Goal: Task Accomplishment & Management: Use online tool/utility

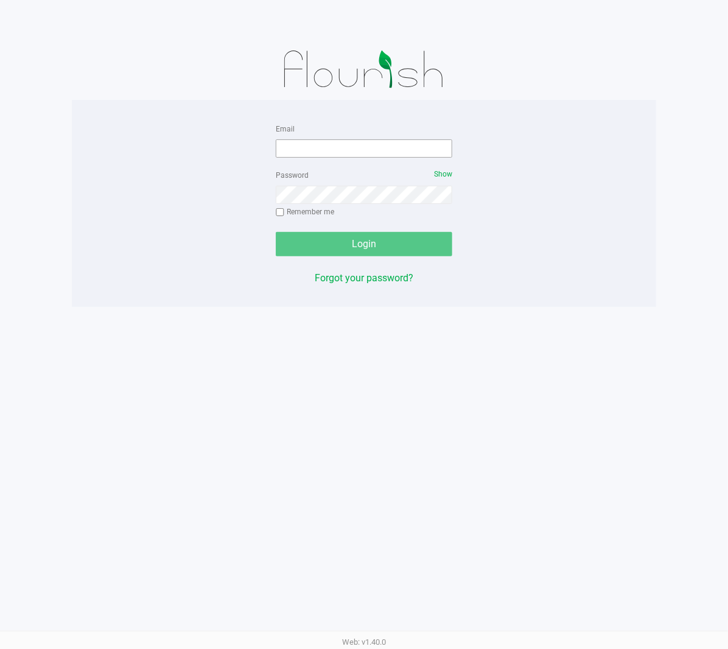
drag, startPoint x: 0, startPoint y: 0, endPoint x: 381, endPoint y: 148, distance: 408.9
click at [387, 128] on div "Email" at bounding box center [364, 139] width 177 height 37
click at [380, 149] on input "Email" at bounding box center [364, 148] width 177 height 18
type input "[EMAIL_ADDRESS][DOMAIN_NAME]"
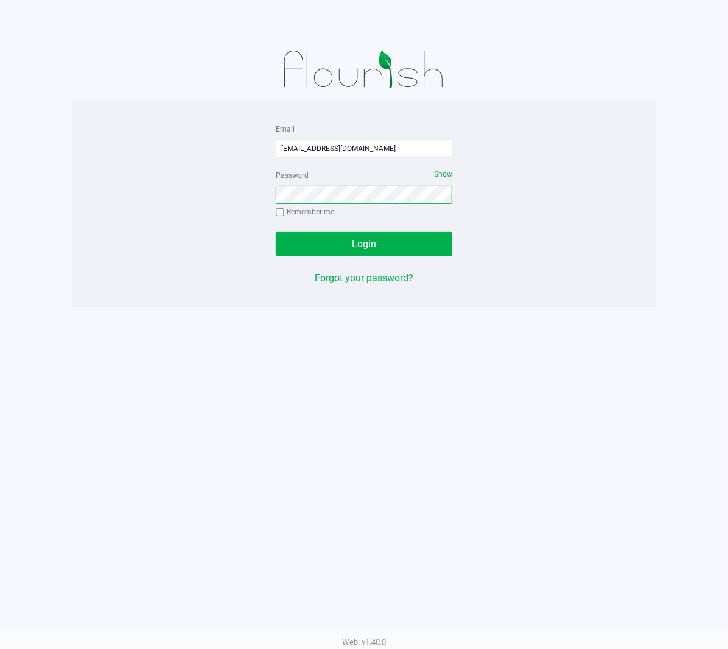
click at [276, 232] on button "Login" at bounding box center [364, 244] width 177 height 24
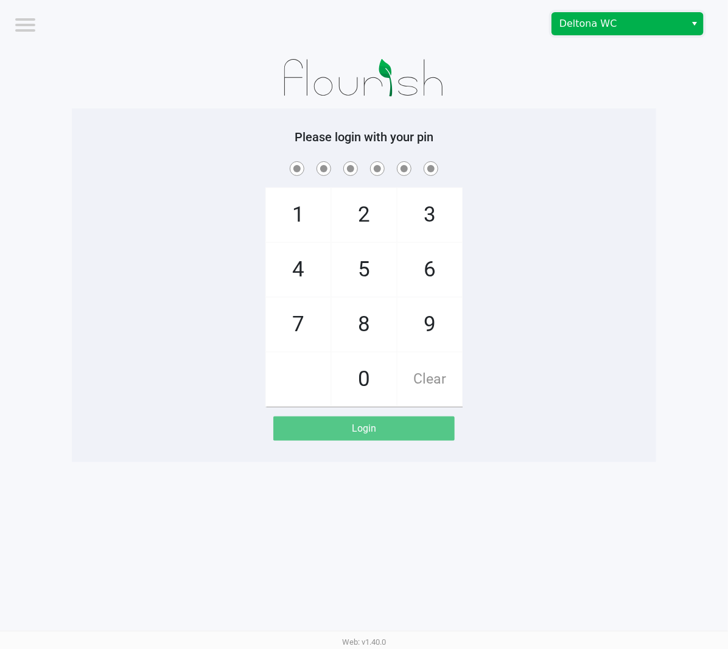
click at [546, 32] on span "Deltona WC" at bounding box center [618, 24] width 133 height 22
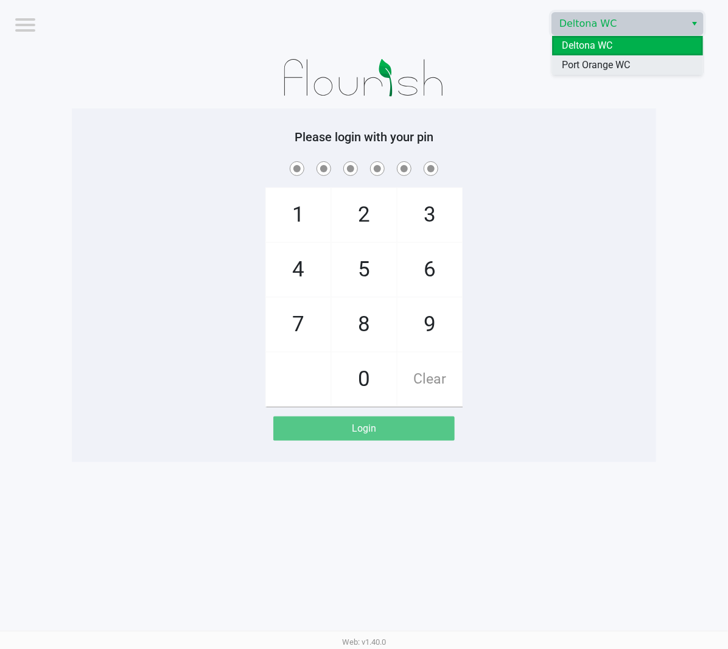
click at [546, 59] on span "Port Orange WC" at bounding box center [596, 65] width 68 height 15
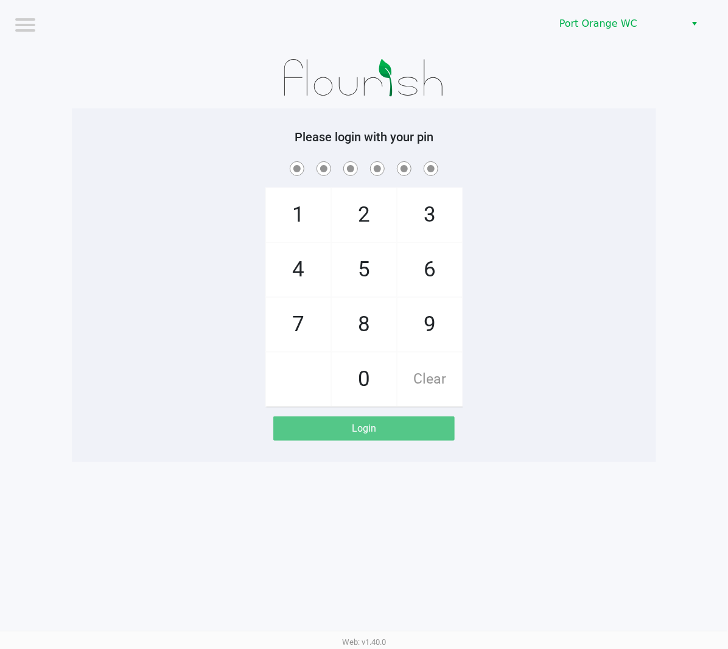
click at [546, 163] on app-pos-login-wrapper "Logout Port Orange WC Please login with your pin 1 4 7 2 5 8 0 3 6 9 Clear Login" at bounding box center [364, 231] width 728 height 462
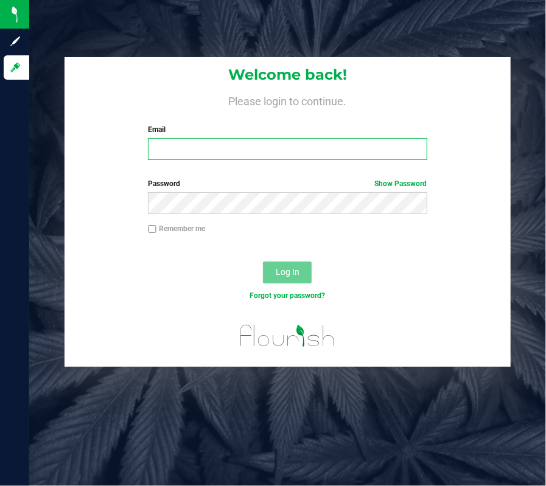
click at [215, 147] on input "Email" at bounding box center [287, 149] width 279 height 22
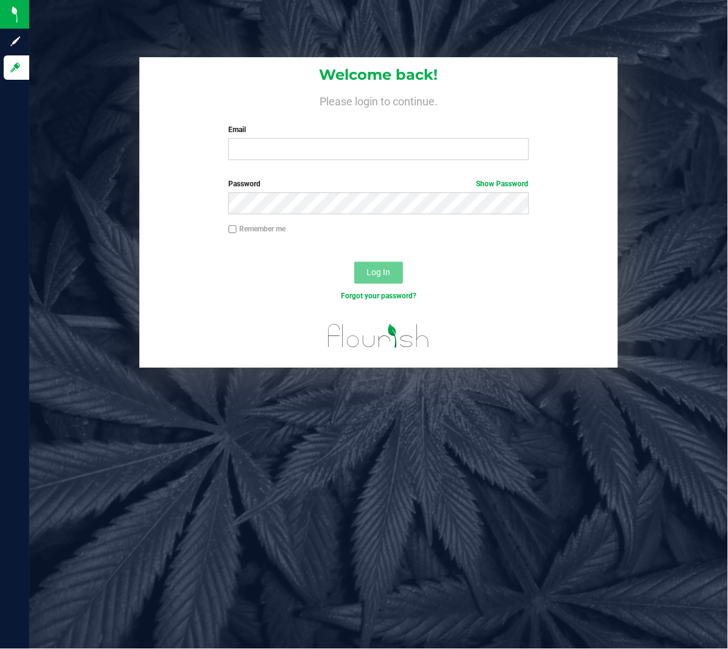
drag, startPoint x: 522, startPoint y: 0, endPoint x: 304, endPoint y: 128, distance: 252.7
click at [304, 128] on label "Email" at bounding box center [378, 129] width 301 height 11
click at [304, 138] on input "Email" at bounding box center [378, 149] width 301 height 22
click at [299, 144] on input "Email" at bounding box center [378, 149] width 301 height 22
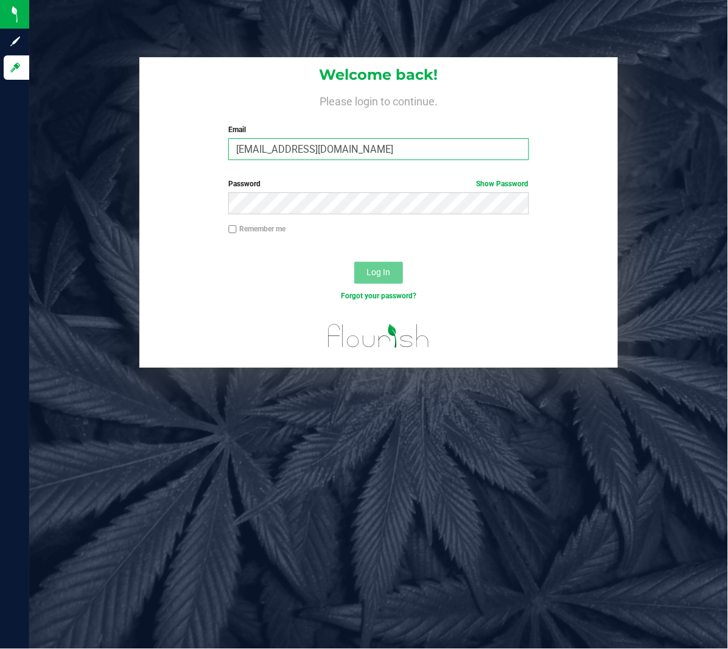
type input "astewart@liveparallel.com"
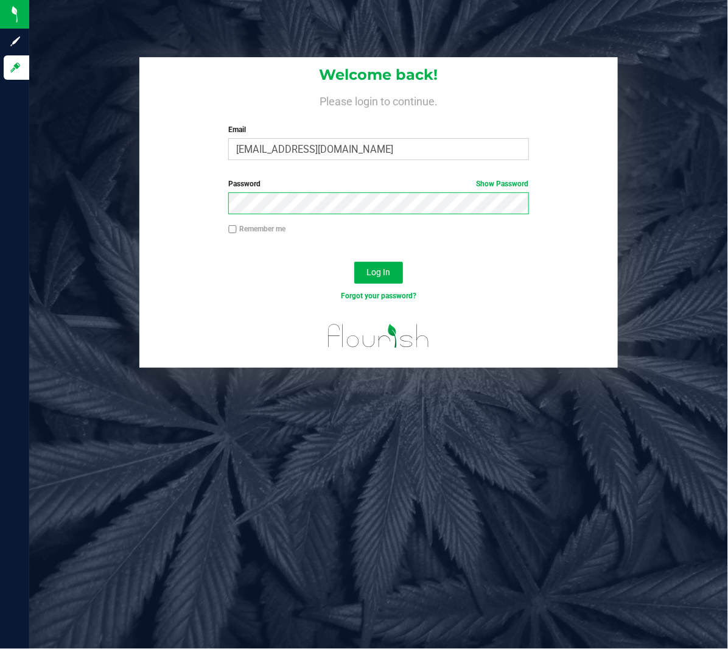
click at [354, 262] on button "Log In" at bounding box center [378, 273] width 49 height 22
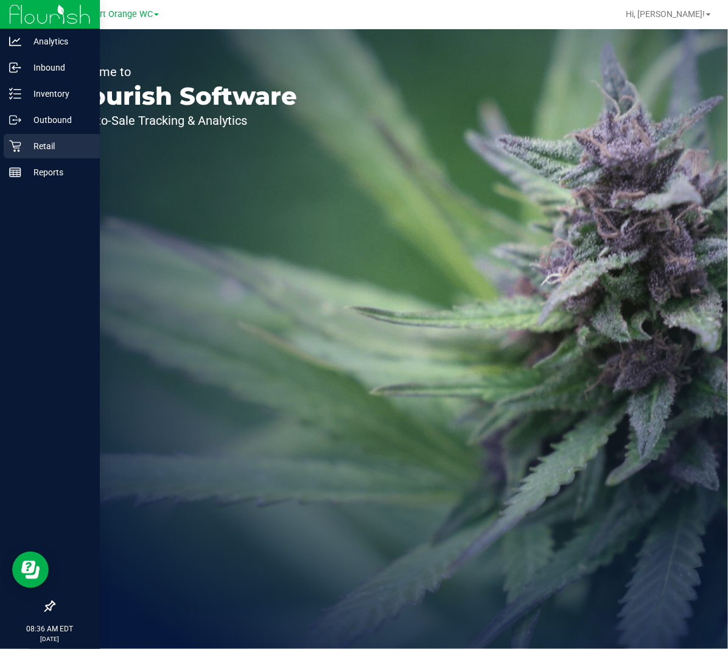
click at [45, 147] on p "Retail" at bounding box center [57, 146] width 73 height 15
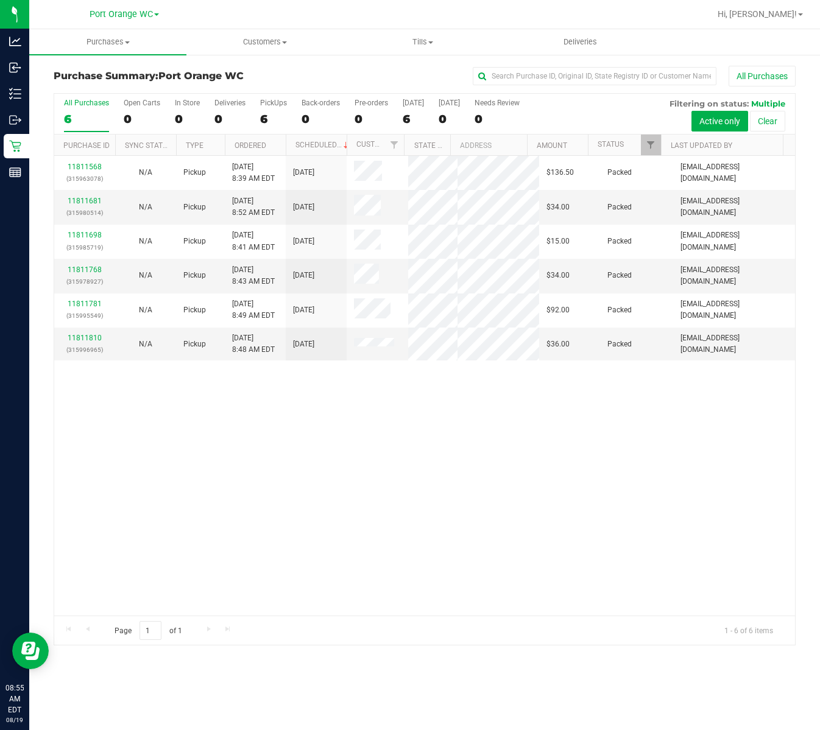
drag, startPoint x: 553, startPoint y: 0, endPoint x: 448, endPoint y: 504, distance: 515.0
click at [448, 504] on div "11811568 (315963078) N/A Pickup 8/19/2025 8:39 AM EDT 8/19/2025 $136.50 Packed …" at bounding box center [424, 386] width 740 height 460
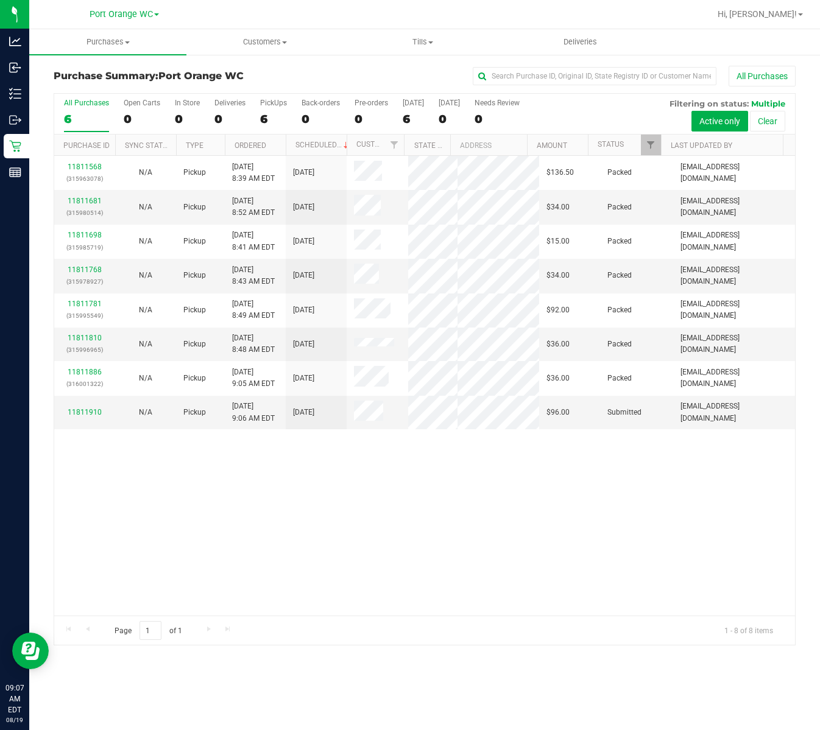
click at [466, 520] on div "11811568 (315963078) N/A Pickup 8/19/2025 8:39 AM EDT 8/19/2025 $136.50 Packed …" at bounding box center [424, 386] width 740 height 460
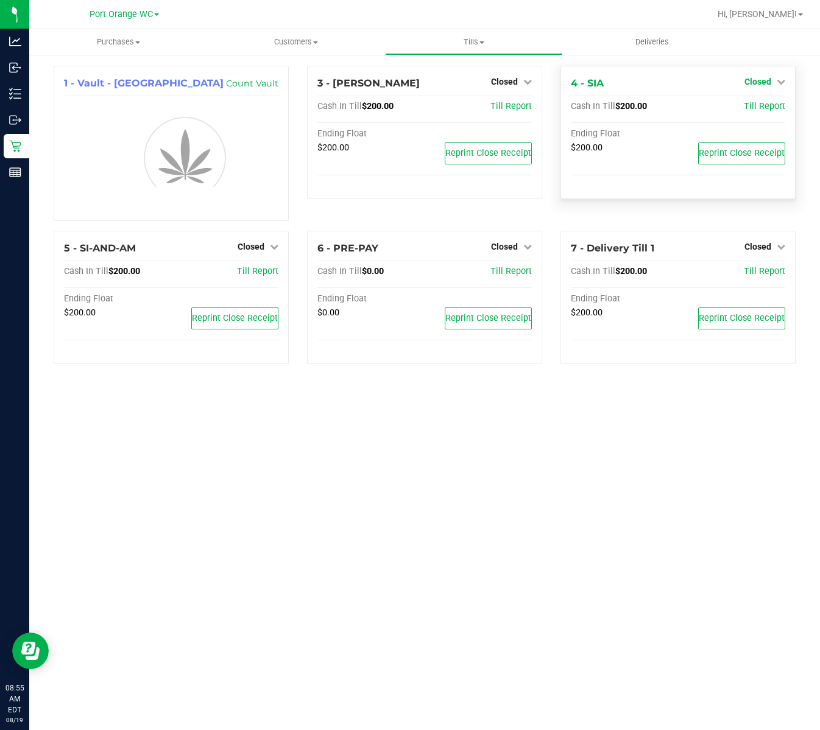
click at [775, 77] on link "Closed" at bounding box center [764, 82] width 41 height 10
click at [753, 108] on link "Open Till" at bounding box center [757, 107] width 32 height 10
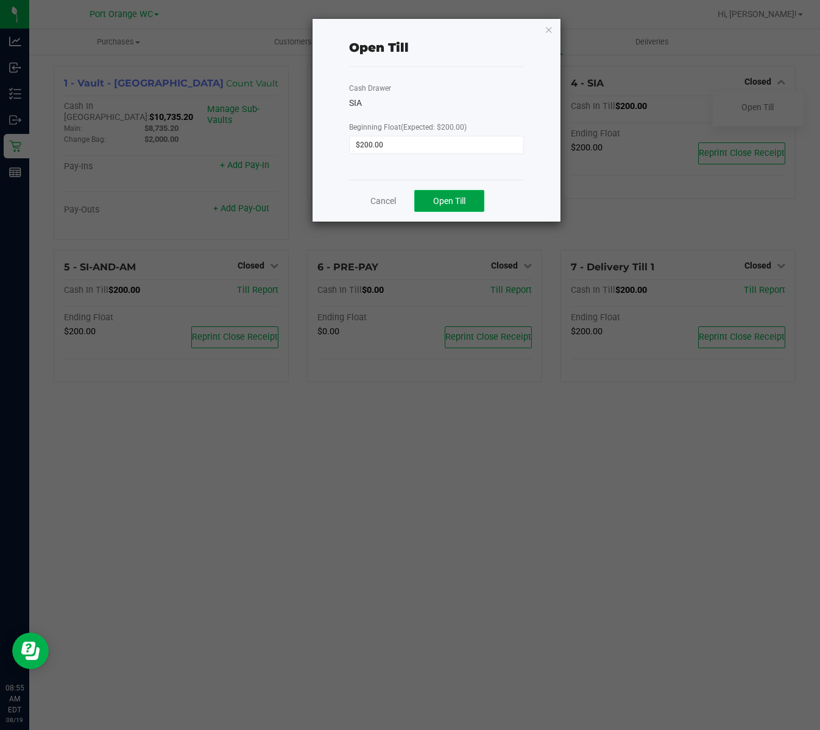
click at [460, 200] on span "Open Till" at bounding box center [449, 201] width 32 height 10
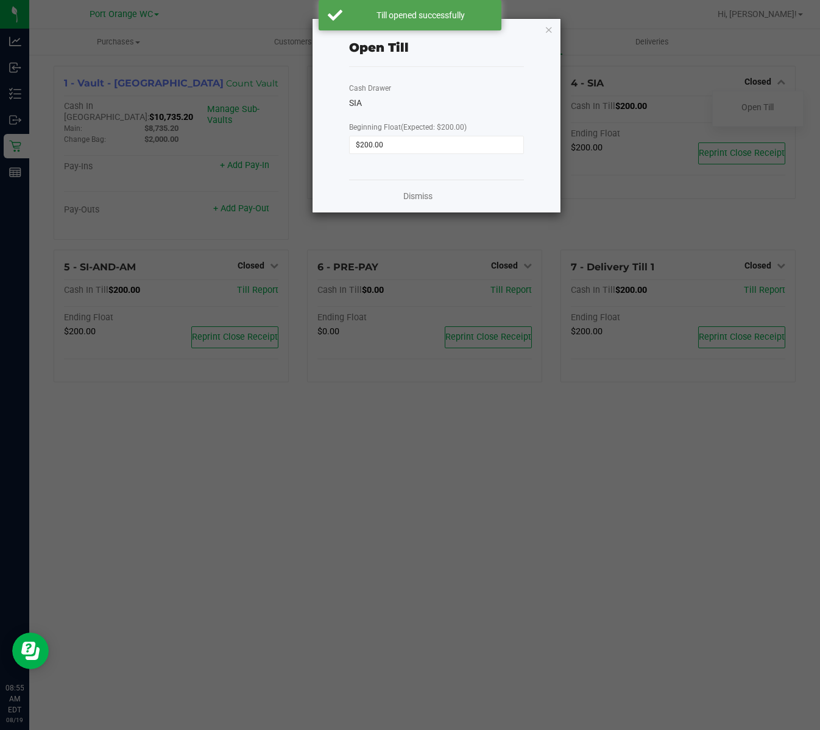
click at [397, 197] on div "Dismiss" at bounding box center [436, 196] width 174 height 33
drag, startPoint x: 415, startPoint y: 205, endPoint x: 424, endPoint y: 198, distance: 11.3
click at [416, 206] on div "Dismiss" at bounding box center [436, 196] width 174 height 33
click at [426, 192] on link "Dismiss" at bounding box center [417, 196] width 29 height 13
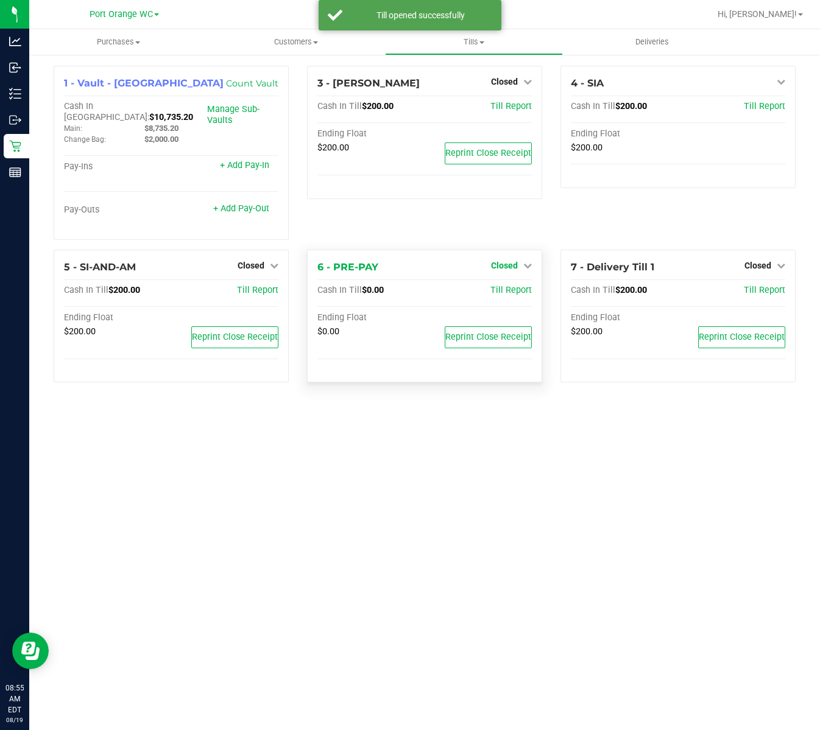
click at [519, 261] on link "Closed" at bounding box center [511, 266] width 41 height 10
click at [496, 275] on div "6 - PRE-PAY Closed Open Till" at bounding box center [424, 267] width 214 height 15
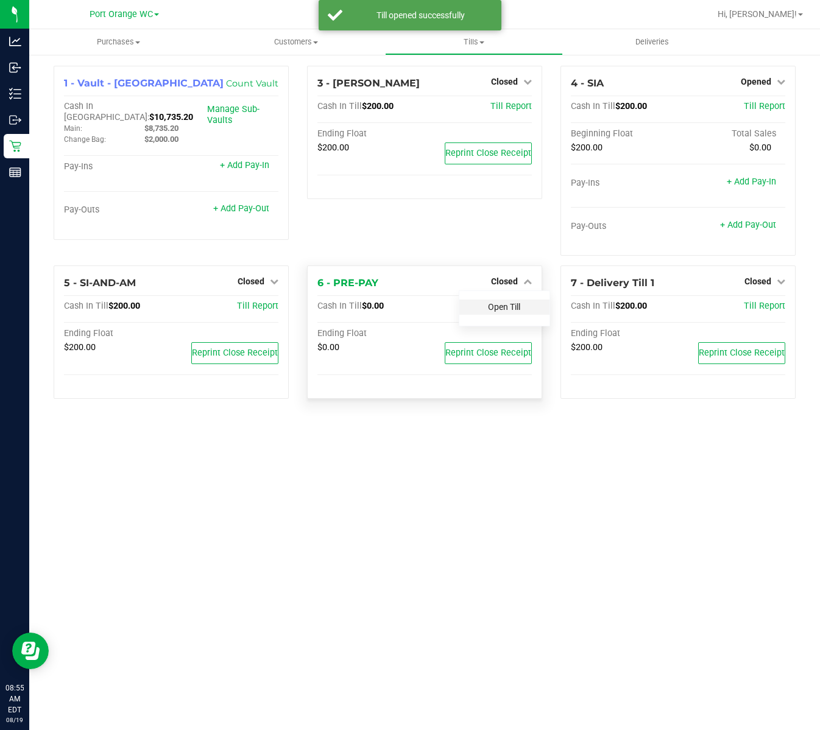
click at [505, 304] on link "Open Till" at bounding box center [504, 307] width 32 height 10
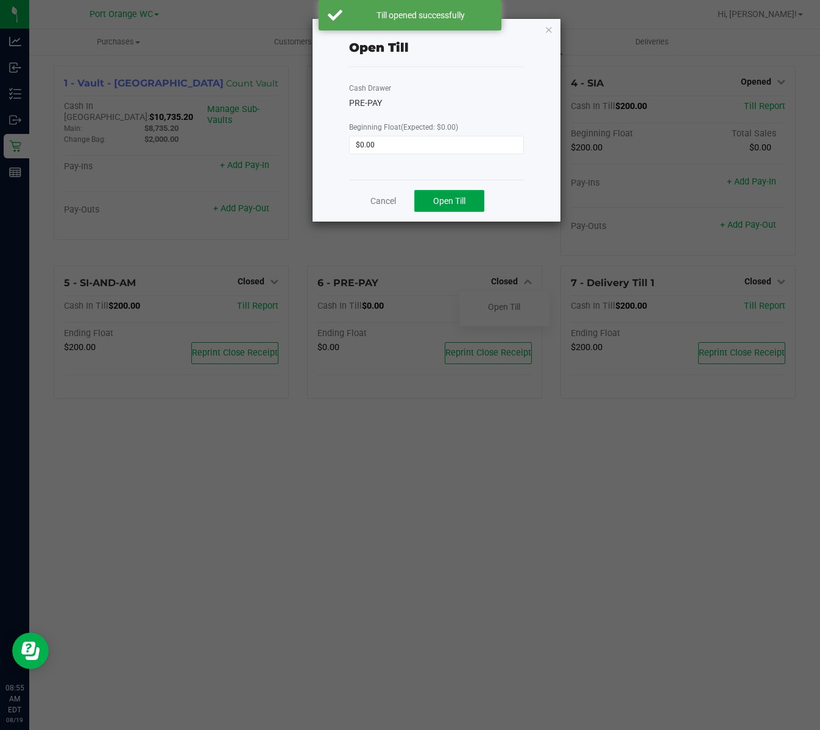
click at [482, 193] on button "Open Till" at bounding box center [449, 201] width 70 height 22
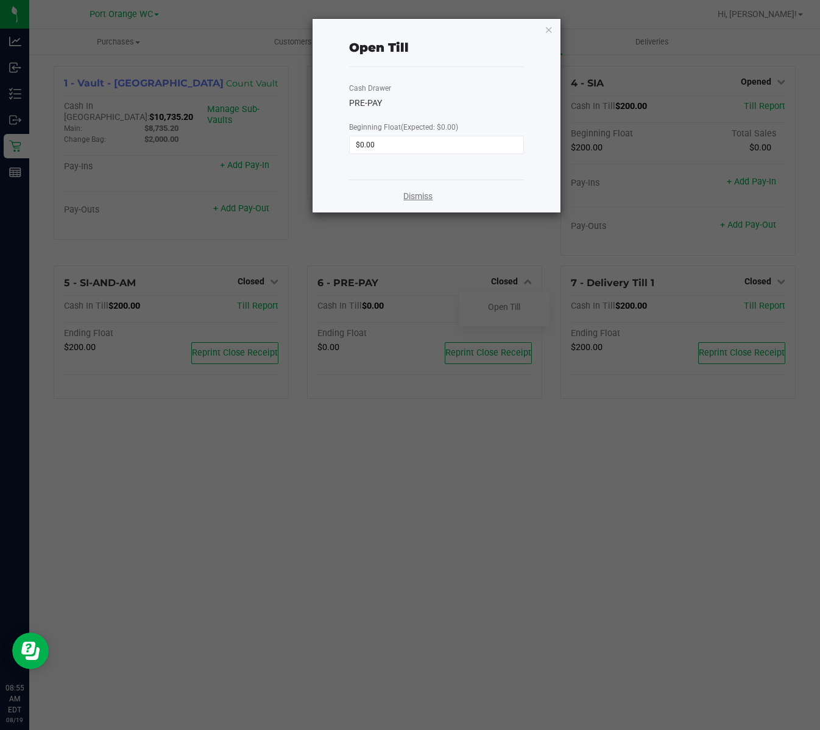
click at [420, 197] on link "Dismiss" at bounding box center [417, 196] width 29 height 13
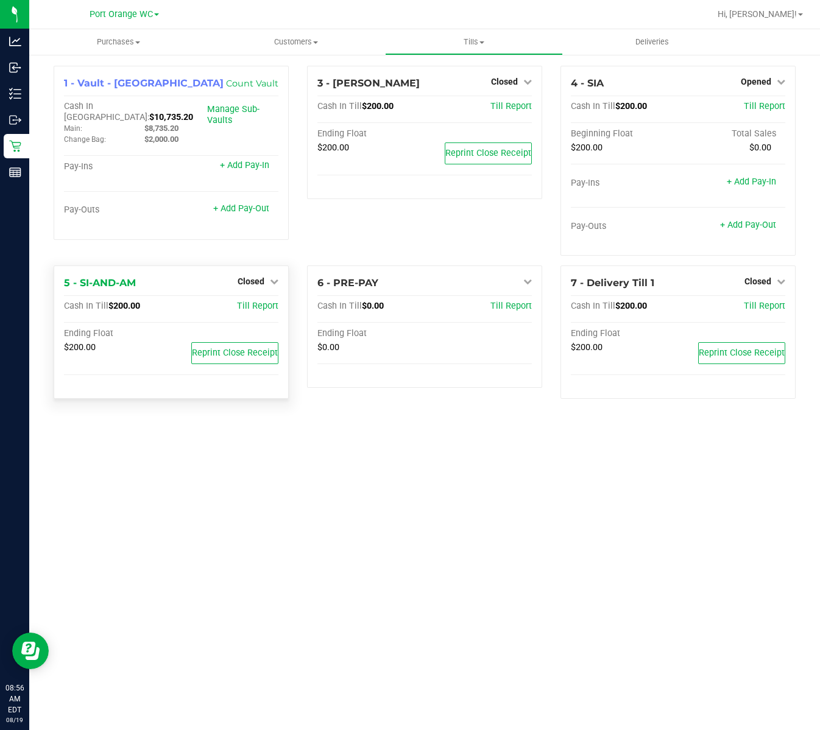
click at [267, 275] on div "Closed" at bounding box center [257, 281] width 41 height 15
click at [263, 279] on span "Closed" at bounding box center [250, 281] width 27 height 10
click at [265, 304] on link "Open Till" at bounding box center [250, 307] width 32 height 10
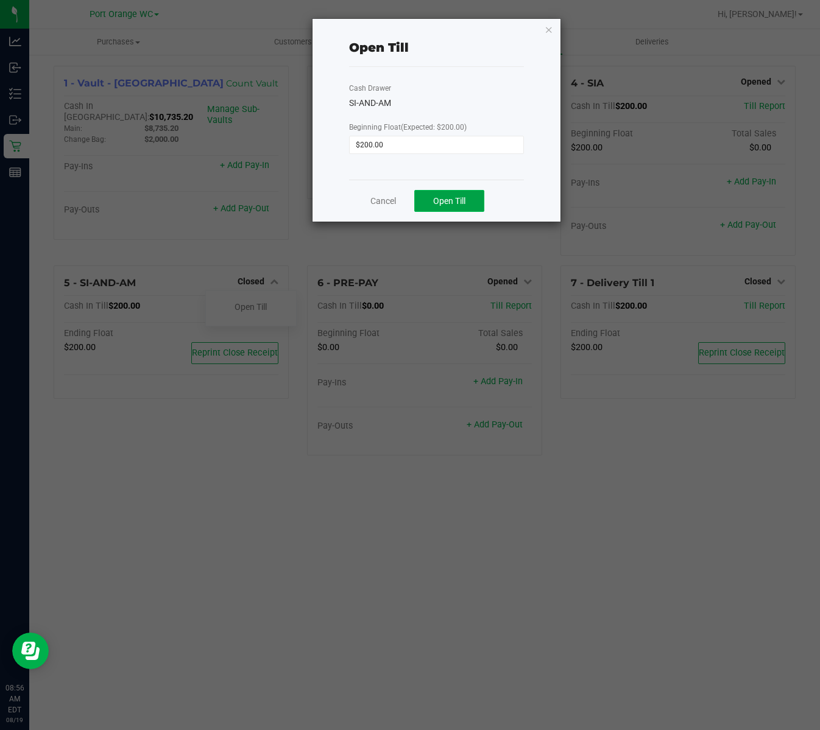
click at [424, 202] on button "Open Till" at bounding box center [449, 201] width 70 height 22
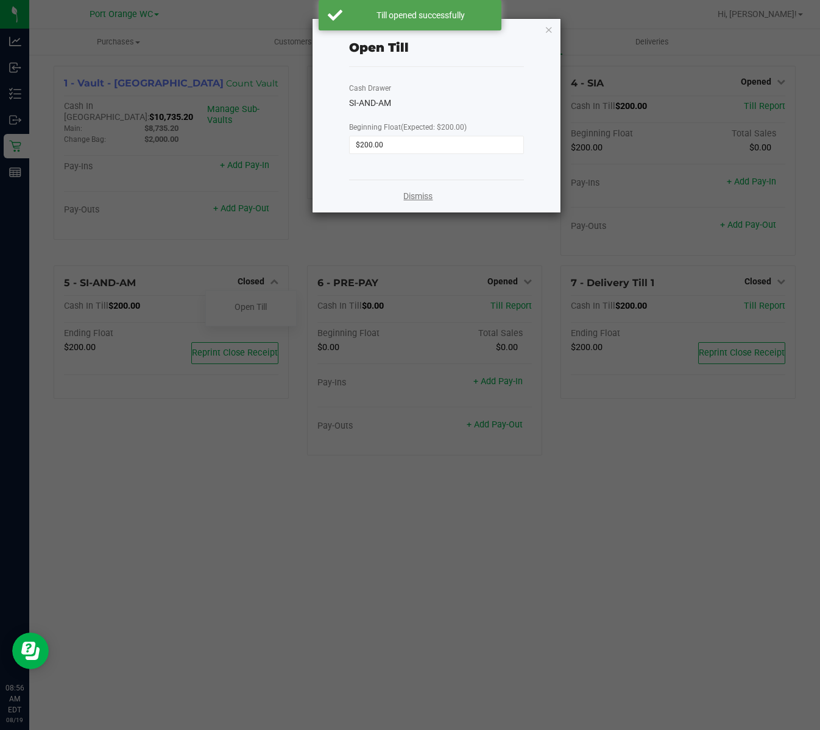
click at [414, 198] on link "Dismiss" at bounding box center [417, 196] width 29 height 13
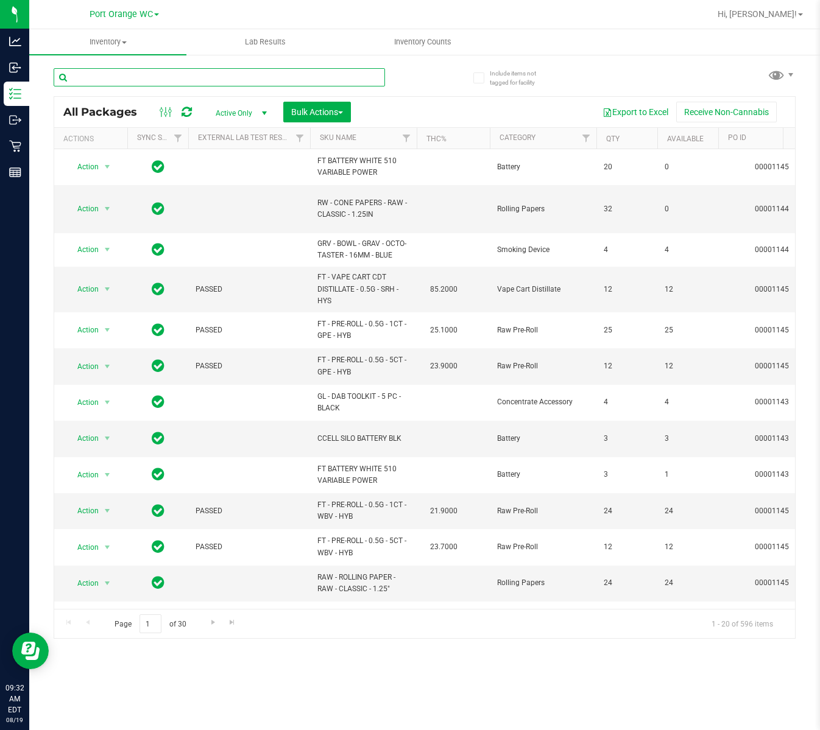
click at [265, 72] on input "text" at bounding box center [219, 77] width 331 height 18
type input "calm"
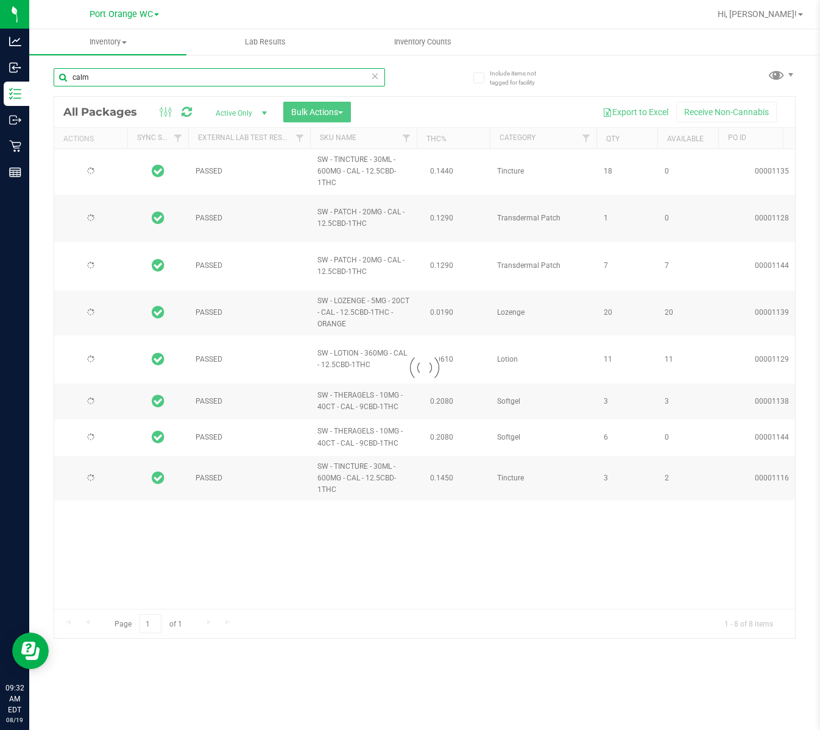
type input "[DATE]"
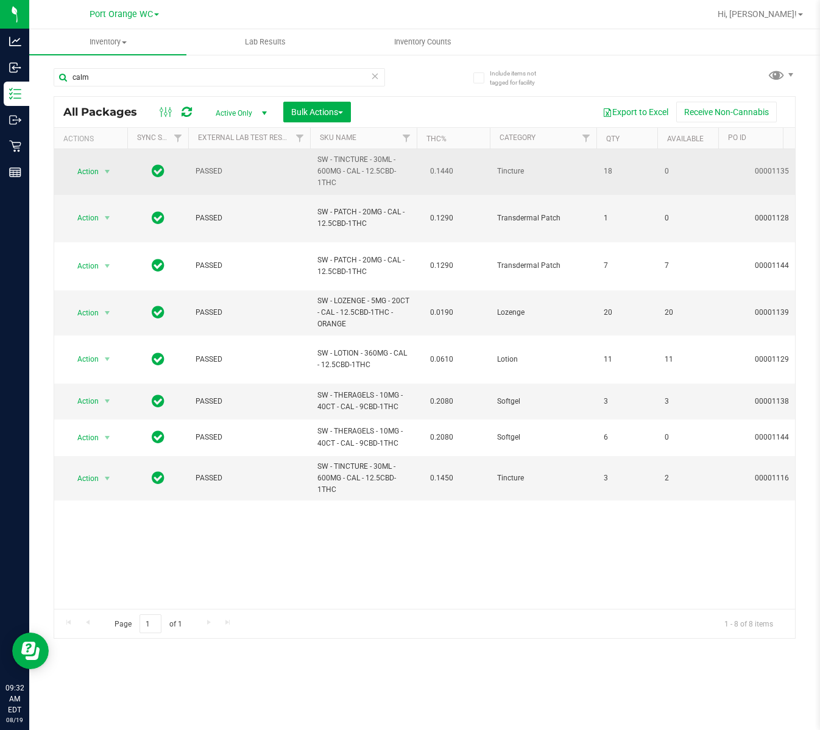
click at [327, 179] on span "SW - TINCTURE - 30ML - 600MG - CAL - 12.5CBD-1THC" at bounding box center [363, 171] width 92 height 35
copy td "SW - TINCTURE - 30ML - 600MG - CAL - 12.5CBD-1THC"
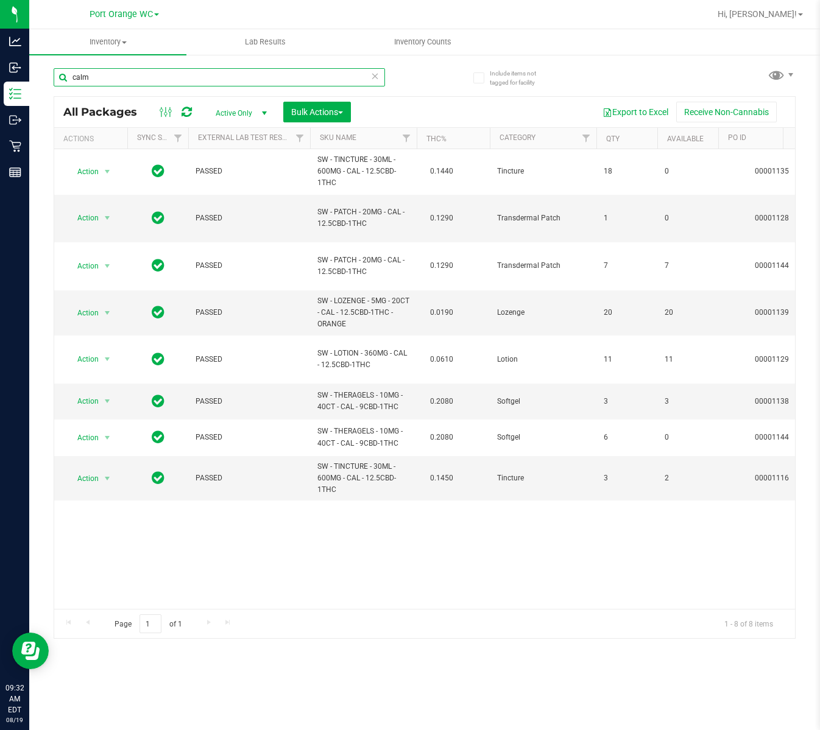
click at [323, 76] on input "calm" at bounding box center [219, 77] width 331 height 18
paste input "SW - TINCTURE - 30ML - 600MG - CAL - 12.5CBD-1THC"
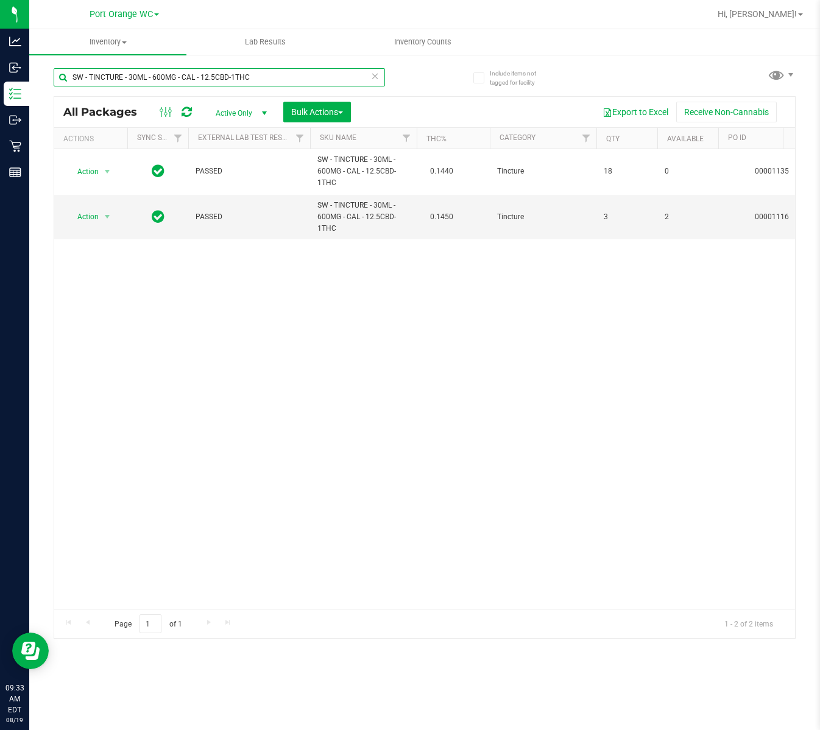
click at [180, 80] on input "SW - TINCTURE - 30ML - 600MG - CAL - 12.5CBD-1THC" at bounding box center [219, 77] width 331 height 18
type input "fic"
